Goal: Task Accomplishment & Management: Manage account settings

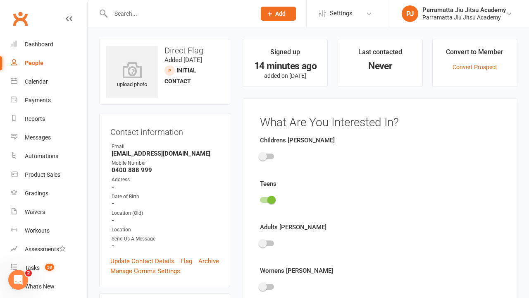
scroll to position [57, 0]
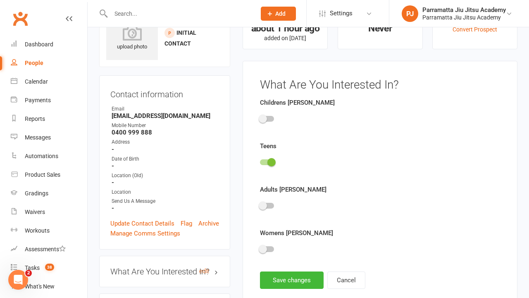
scroll to position [57, 0]
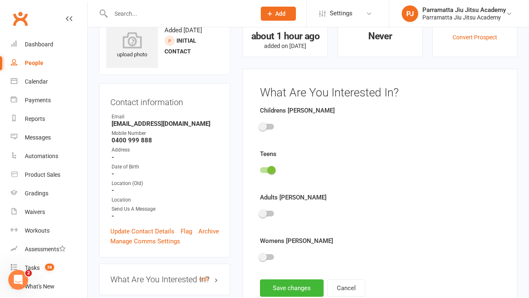
scroll to position [57, 0]
